Goal: Find specific page/section: Find specific page/section

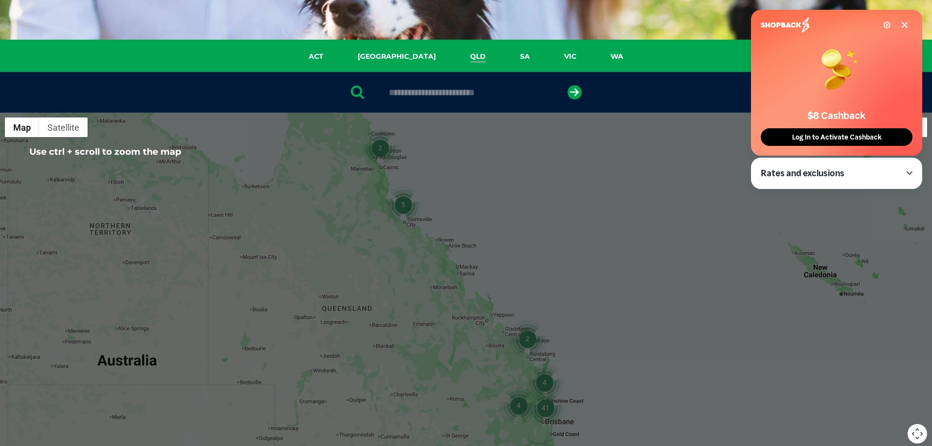
scroll to position [147, 0]
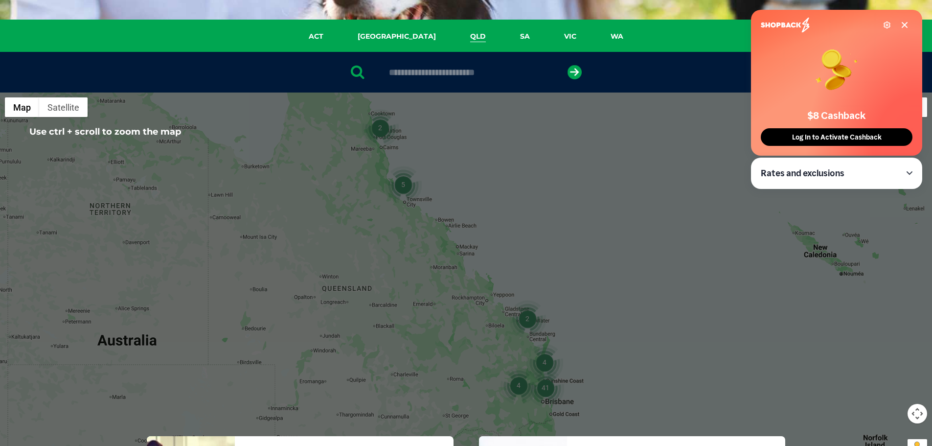
click at [447, 70] on input "text" at bounding box center [466, 72] width 164 height 10
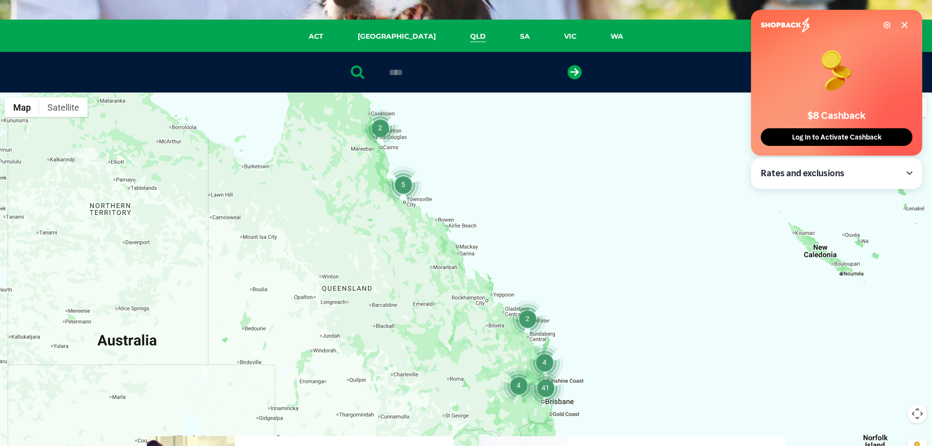
type input "****"
click at [567, 65] on button "submit" at bounding box center [574, 72] width 14 height 14
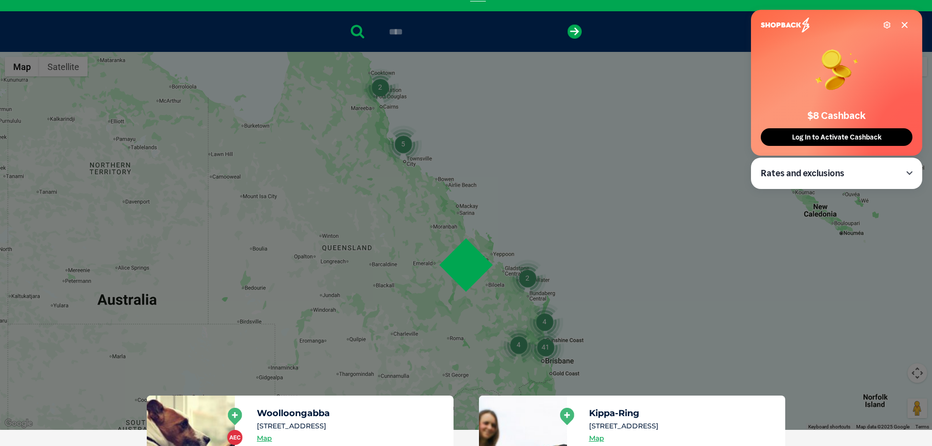
scroll to position [190, 0]
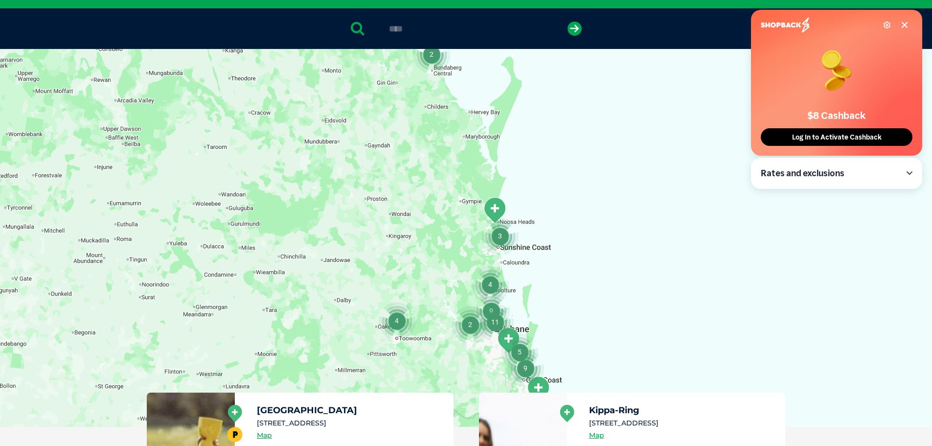
click at [907, 22] on icon at bounding box center [904, 24] width 5 height 5
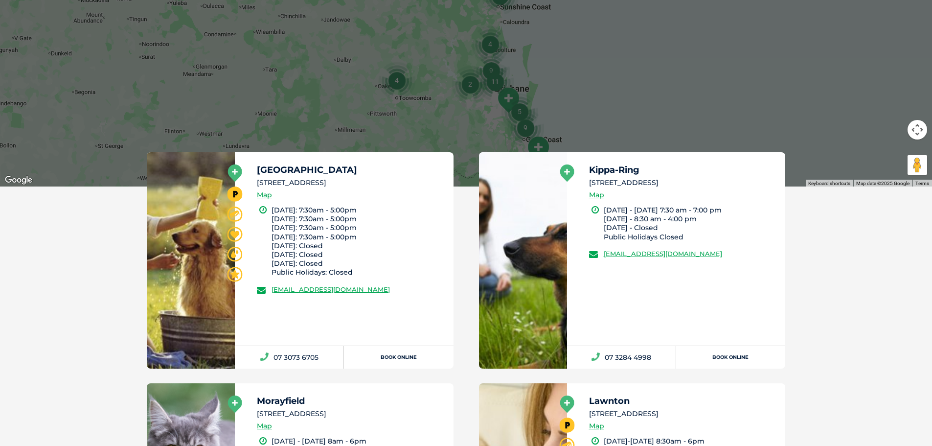
scroll to position [435, 0]
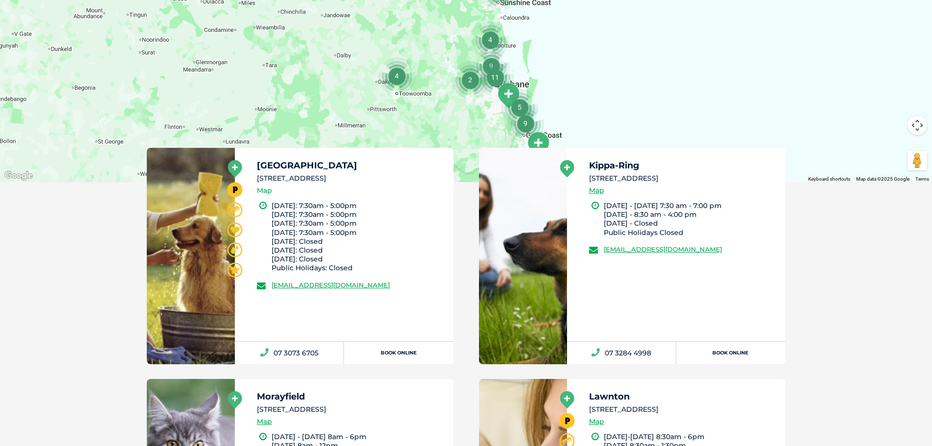
click at [258, 192] on link "Map" at bounding box center [264, 190] width 15 height 11
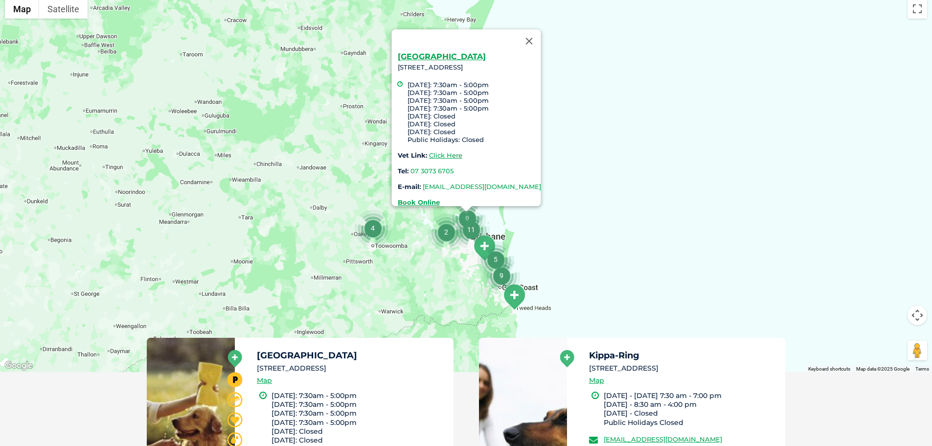
scroll to position [224, 0]
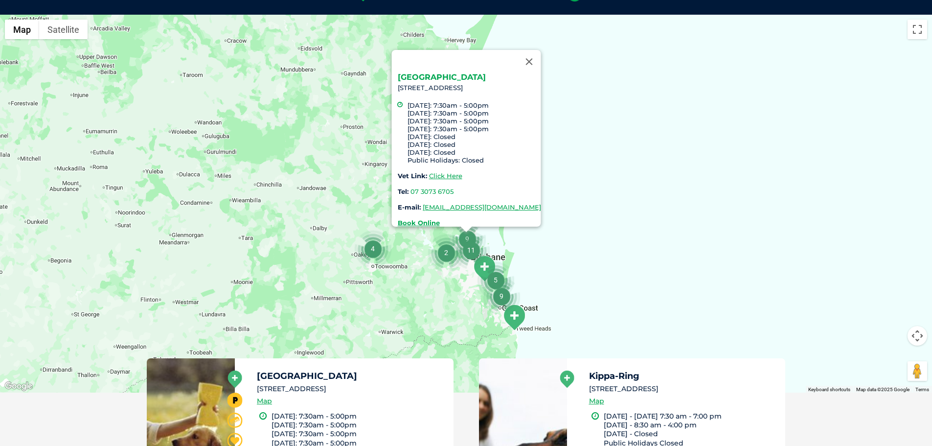
click at [438, 72] on link "[GEOGRAPHIC_DATA]" at bounding box center [441, 76] width 88 height 9
